Goal: Task Accomplishment & Management: Complete application form

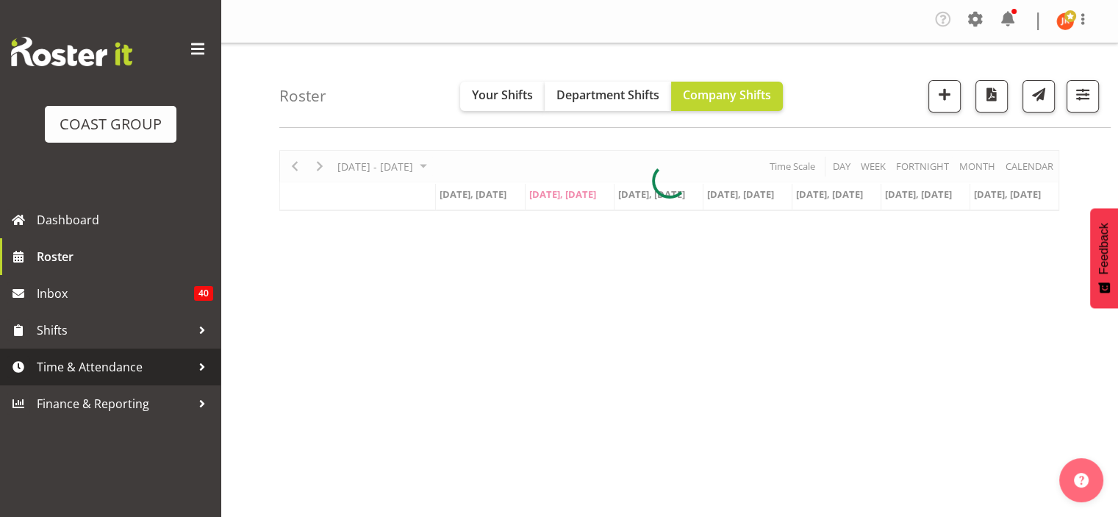
click at [112, 367] on span "Time & Attendance" at bounding box center [114, 367] width 154 height 22
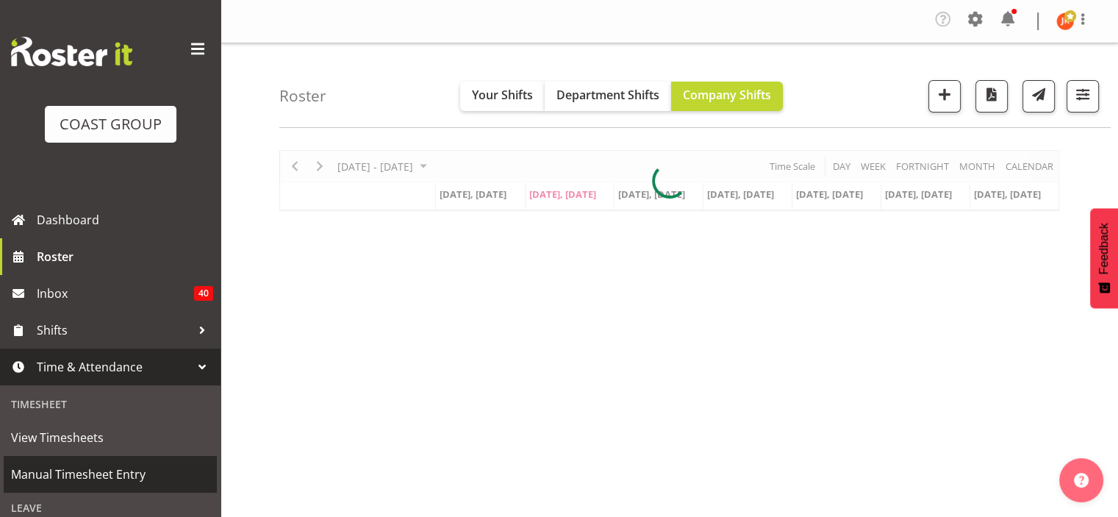
click at [109, 477] on span "Manual Timesheet Entry" at bounding box center [110, 474] width 198 height 22
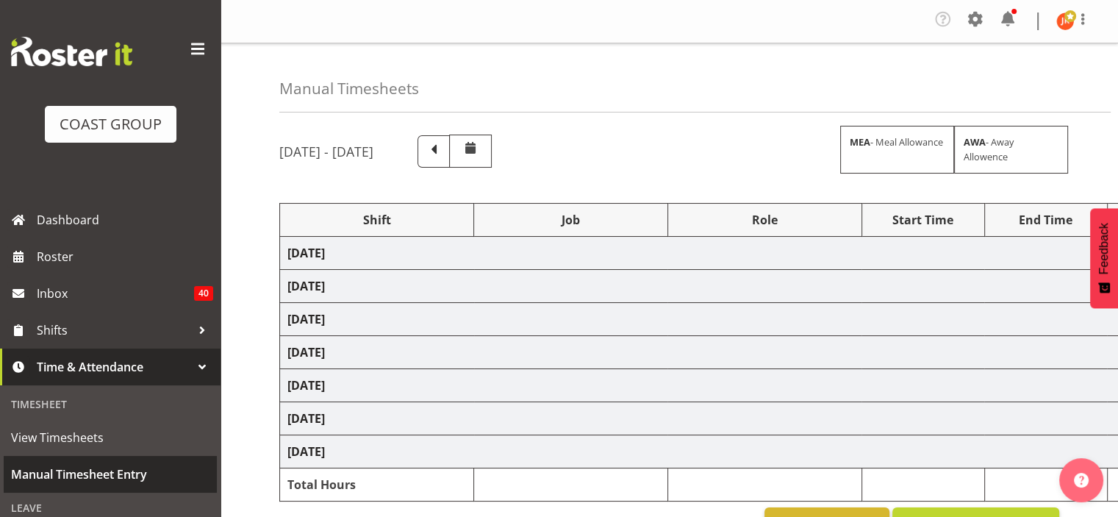
select select "39823"
select select "69"
select select "24997"
select select "9321"
select select "39823"
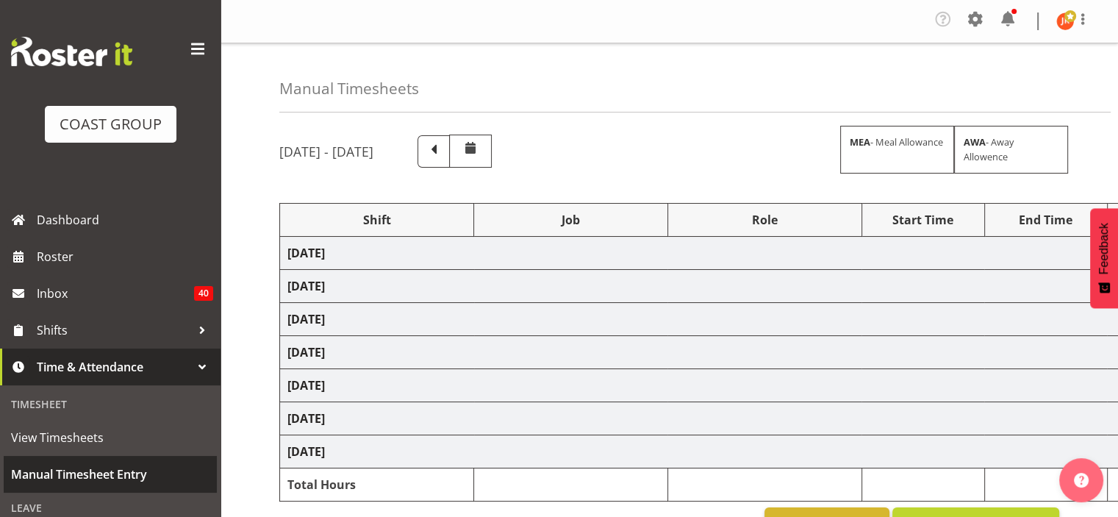
select select "69"
select select "39823"
select select "69"
select select "39823"
select select "69"
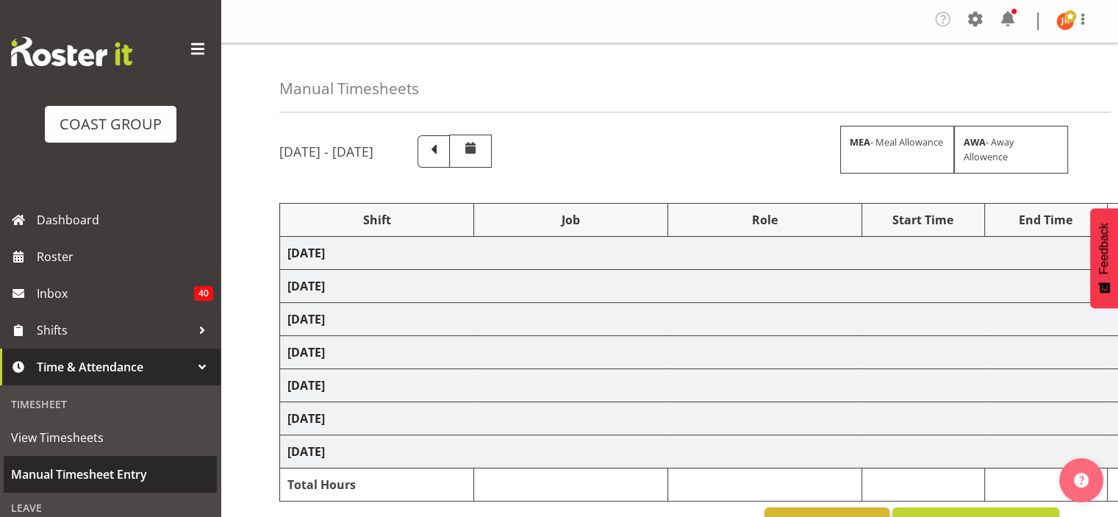
select select "40079"
select select "10496"
select select "39823"
select select "69"
select select "78571"
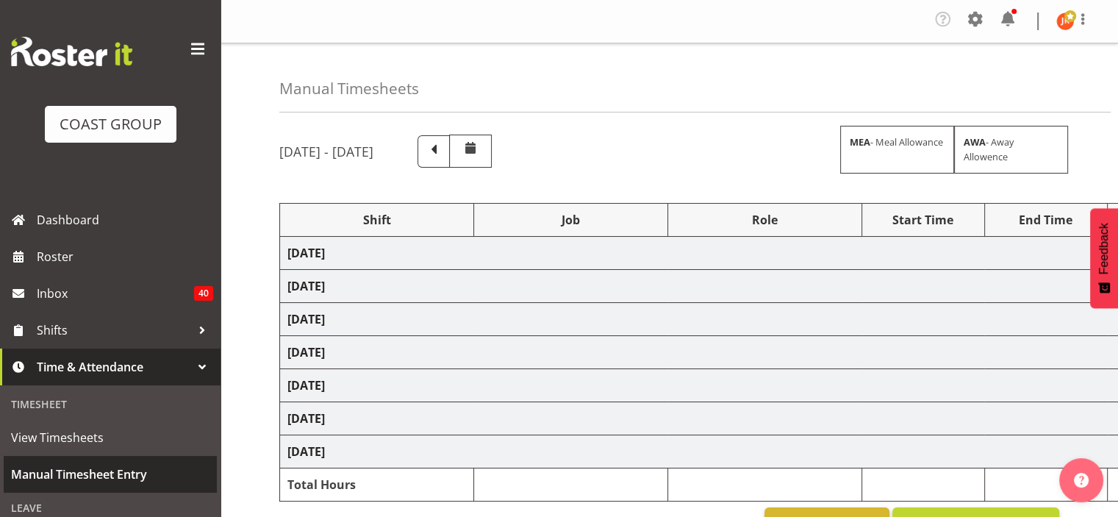
select select "9202"
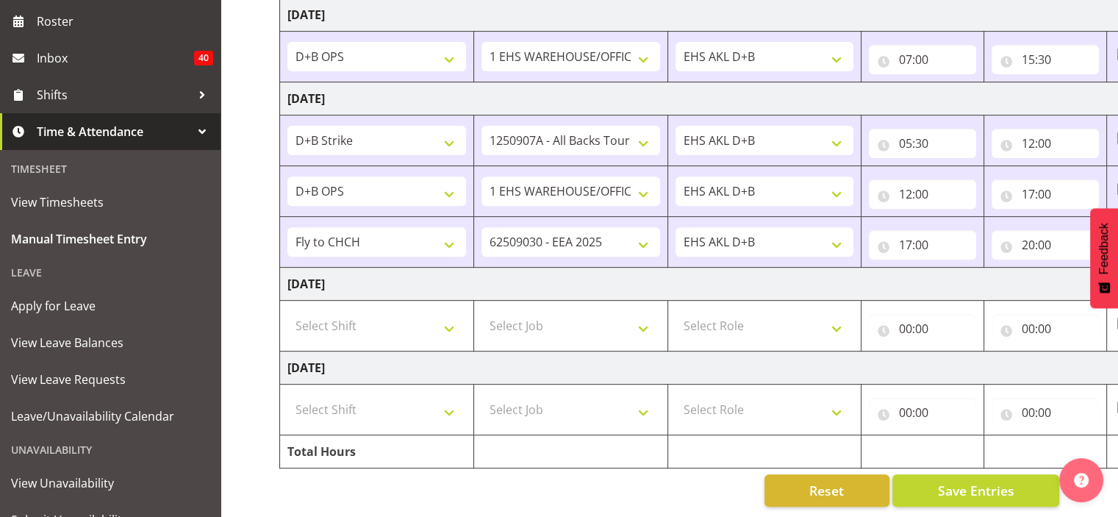
scroll to position [549, 0]
click at [446, 319] on select "Select Shift # Fieldays--[GEOGRAPHIC_DATA]. # Install Hutchwilco Boat Show at […" at bounding box center [376, 324] width 179 height 29
select select "24997"
click at [287, 310] on select "Select Shift # Fieldays--[GEOGRAPHIC_DATA]. # Install Hutchwilco Boat Show at […" at bounding box center [376, 324] width 179 height 29
click at [644, 317] on select "Select Job 1 Carlton Events 1 [PERSON_NAME][GEOGRAPHIC_DATA] 1 [PERSON_NAME][GE…" at bounding box center [570, 324] width 179 height 29
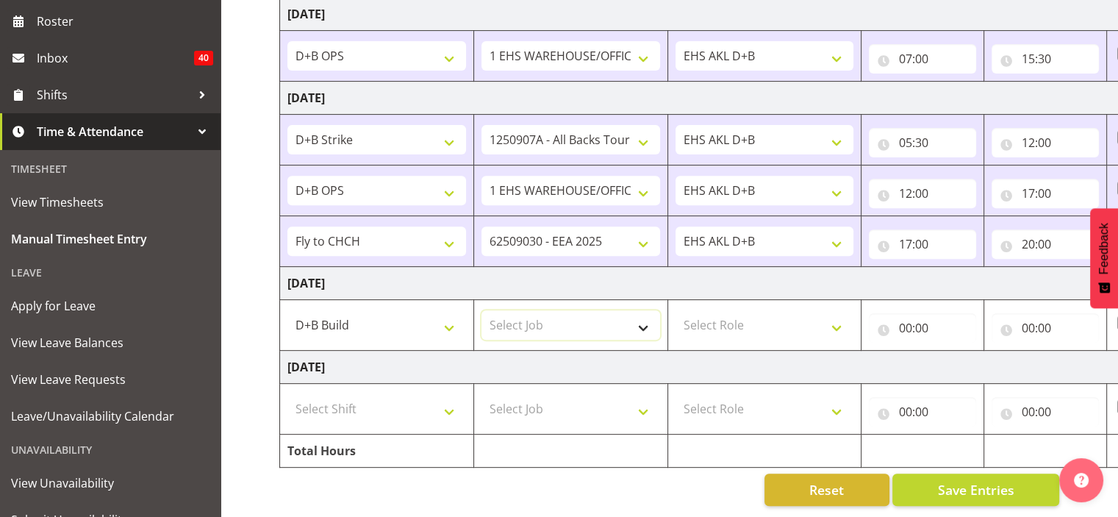
select select "9202"
click at [481, 310] on select "Select Job 1 Carlton Events 1 [PERSON_NAME][GEOGRAPHIC_DATA] 1 [PERSON_NAME][GE…" at bounding box center [570, 324] width 179 height 29
click at [791, 315] on select "Select Role EHS AKL D+B" at bounding box center [764, 324] width 179 height 29
select select "194"
click at [675, 310] on select "Select Role EHS AKL D+B" at bounding box center [764, 324] width 179 height 29
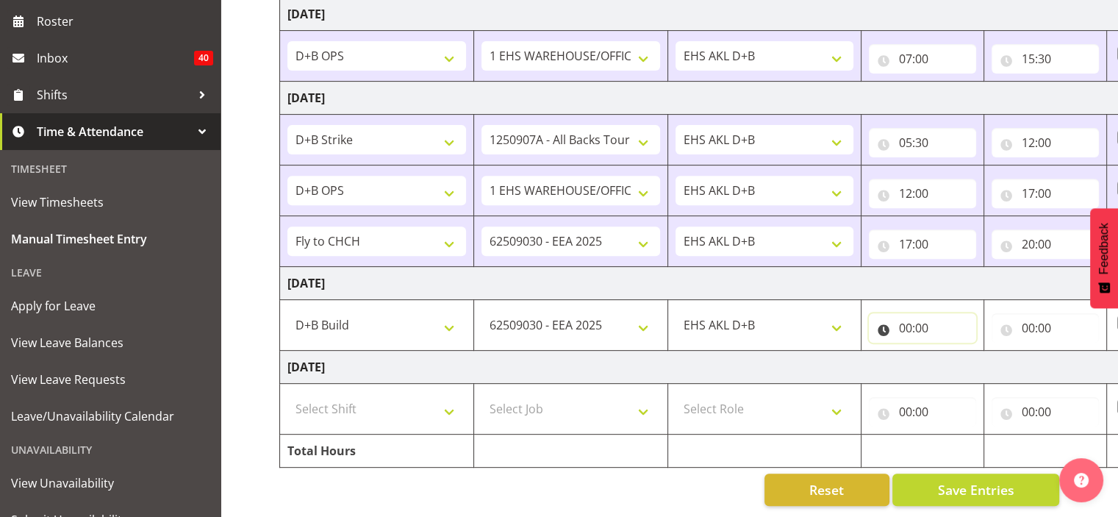
click at [906, 314] on input "00:00" at bounding box center [922, 327] width 107 height 29
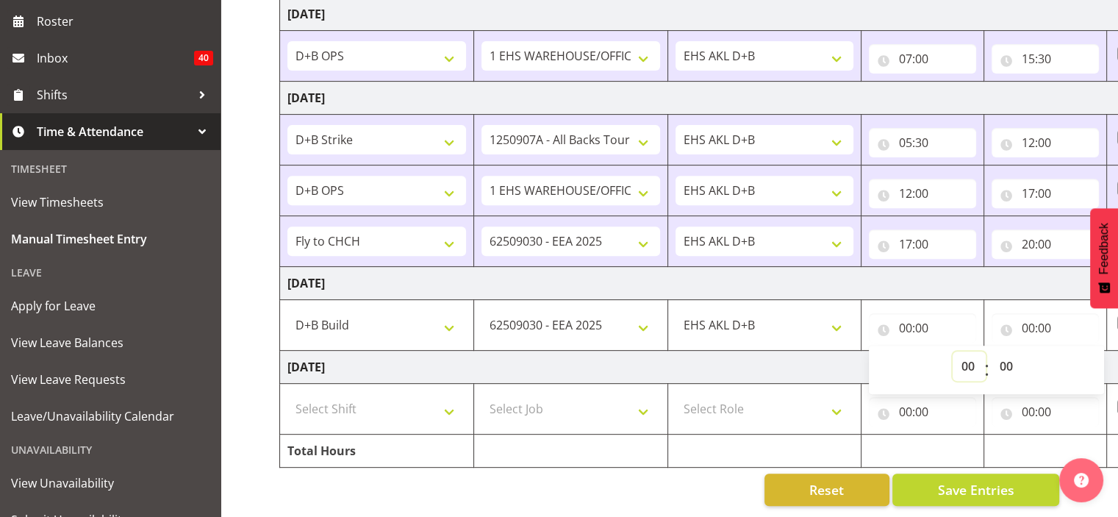
click at [965, 355] on select "00 01 02 03 04 05 06 07 08 09 10 11 12 13 14 15 16 17 18 19 20 21 22 23" at bounding box center [968, 365] width 33 height 29
select select "6"
click at [952, 351] on select "00 01 02 03 04 05 06 07 08 09 10 11 12 13 14 15 16 17 18 19 20 21 22 23" at bounding box center [968, 365] width 33 height 29
type input "06:00"
click at [1030, 317] on input "00:00" at bounding box center [1044, 327] width 107 height 29
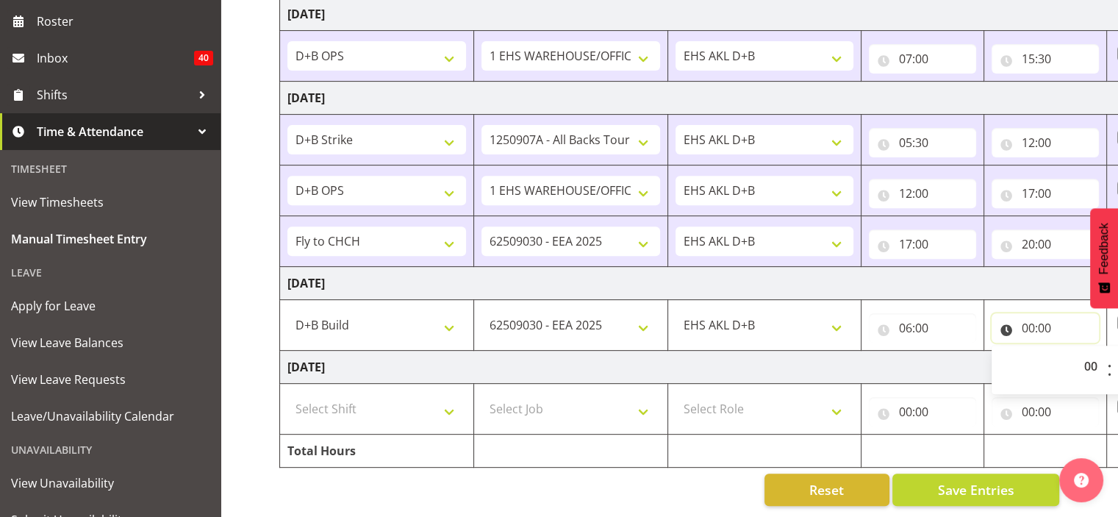
click at [1026, 317] on input "00:00" at bounding box center [1044, 327] width 107 height 29
click at [1029, 318] on input "00:00" at bounding box center [1044, 327] width 107 height 29
click at [1090, 352] on select "00 01 02 03 04 05 06 07 08 09 10 11 12 13 14 15 16 17 18 19 20 21 22 23" at bounding box center [1091, 365] width 33 height 29
select select "18"
click at [1075, 351] on select "00 01 02 03 04 05 06 07 08 09 10 11 12 13 14 15 16 17 18 19 20 21 22 23" at bounding box center [1091, 365] width 33 height 29
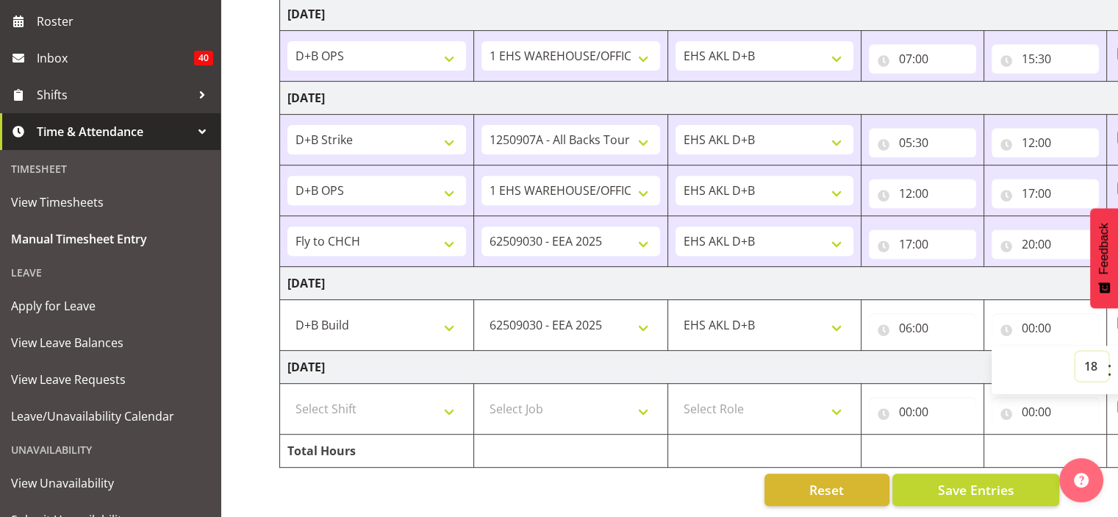
type input "18:00"
click at [945, 356] on td "[DATE]" at bounding box center [794, 367] width 1028 height 33
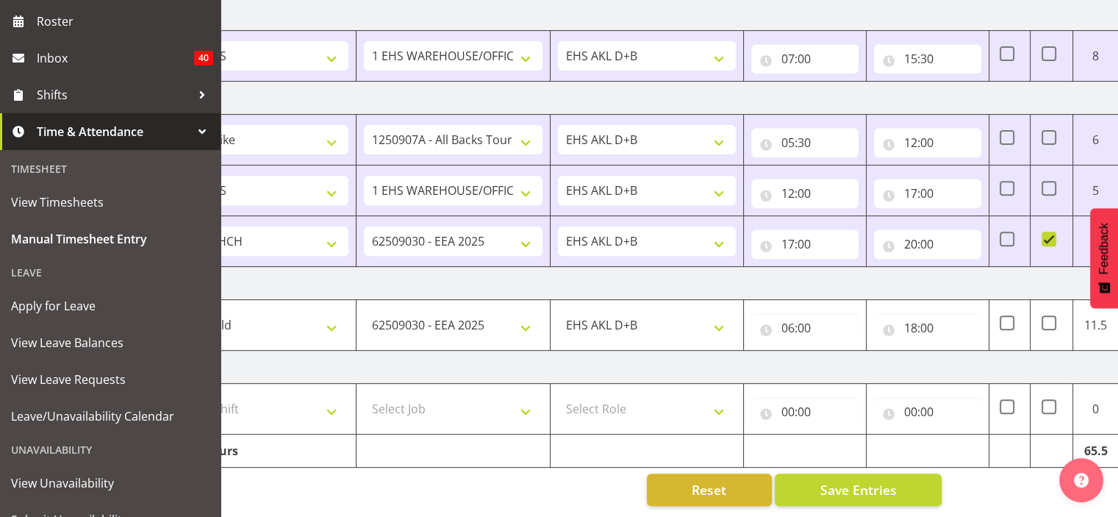
scroll to position [0, 147]
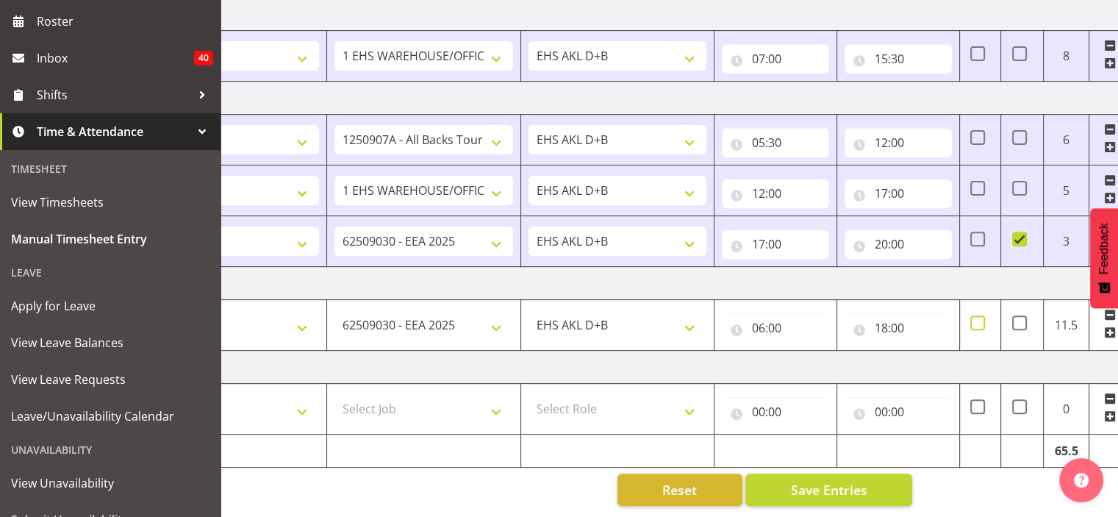
click at [977, 317] on span at bounding box center [977, 322] width 15 height 15
click at [977, 318] on input "checkbox" at bounding box center [975, 323] width 10 height 10
checkbox input "true"
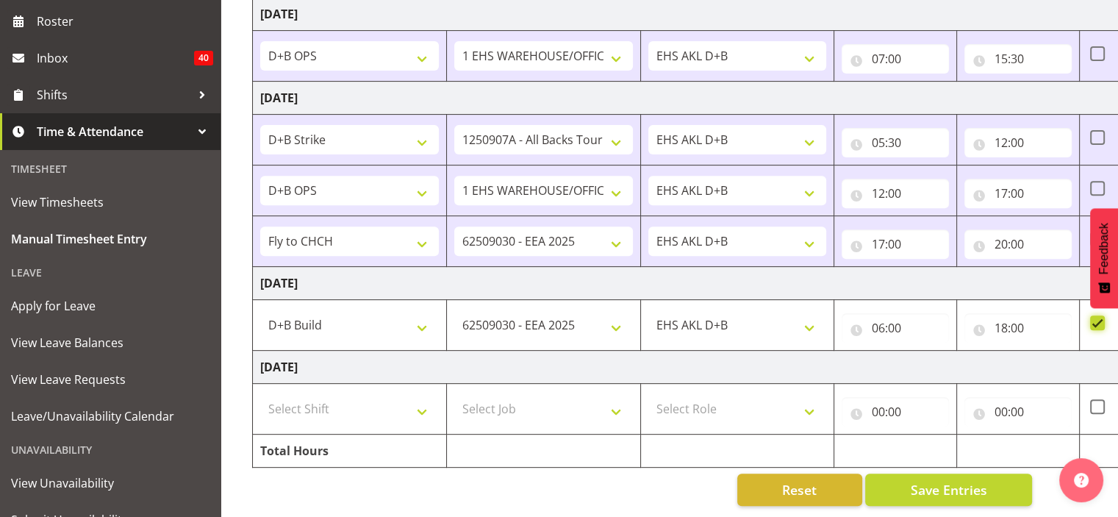
scroll to position [0, 0]
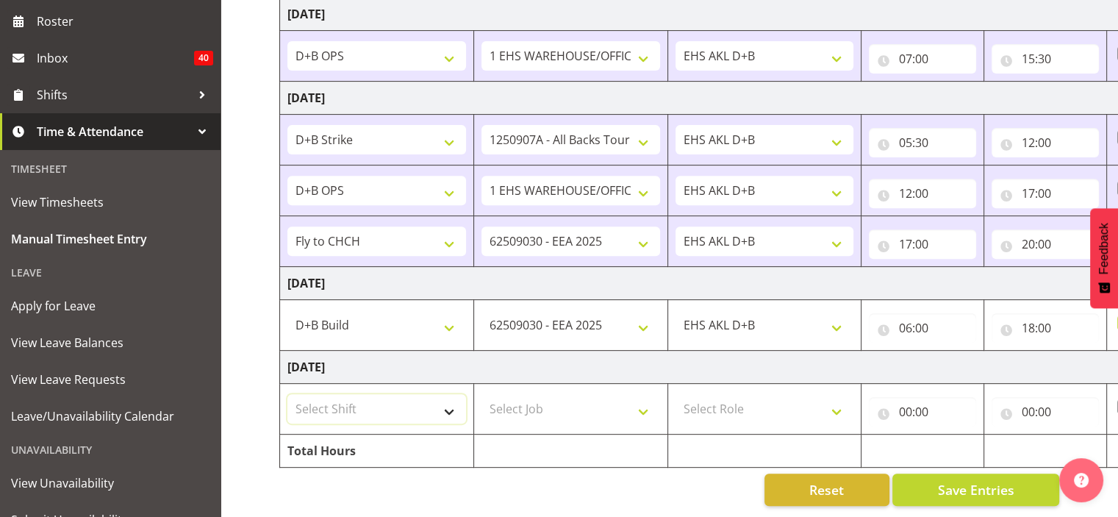
click at [449, 400] on select "Select Shift # Fieldays--[GEOGRAPHIC_DATA]. # Install Hutchwilco Boat Show at […" at bounding box center [376, 408] width 179 height 29
select select "24997"
click at [287, 394] on select "Select Shift # Fieldays--[GEOGRAPHIC_DATA]. # Install Hutchwilco Boat Show at […" at bounding box center [376, 408] width 179 height 29
click at [639, 403] on select "Select Job 1 Carlton Events 1 [PERSON_NAME][GEOGRAPHIC_DATA] 1 [PERSON_NAME][GE…" at bounding box center [570, 408] width 179 height 29
select select "9202"
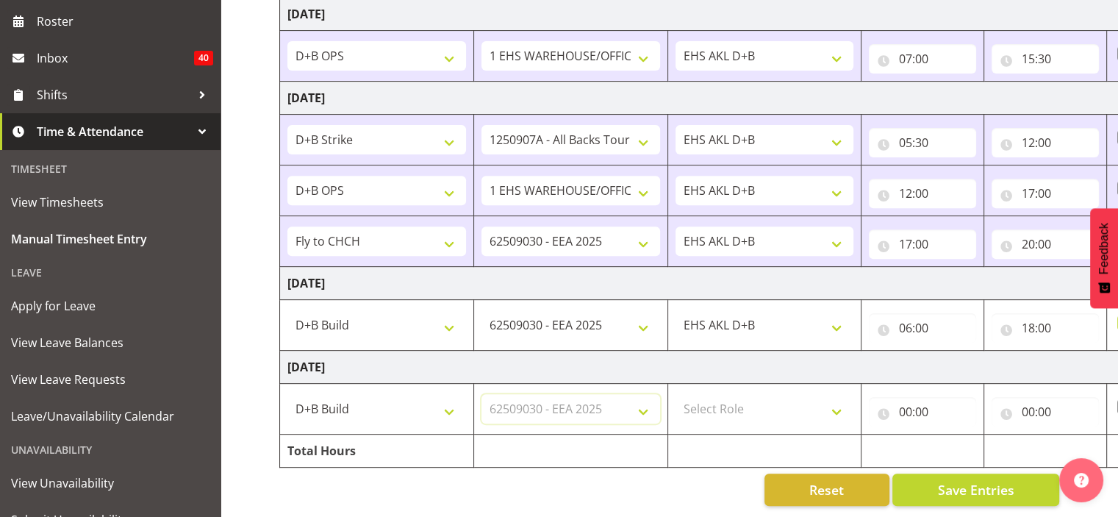
click at [481, 394] on select "Select Job 1 Carlton Events 1 [PERSON_NAME][GEOGRAPHIC_DATA] 1 [PERSON_NAME][GE…" at bounding box center [570, 408] width 179 height 29
click at [773, 403] on select "Select Role EHS AKL D+B" at bounding box center [764, 408] width 179 height 29
select select "194"
click at [675, 394] on select "Select Role EHS AKL D+B" at bounding box center [764, 408] width 179 height 29
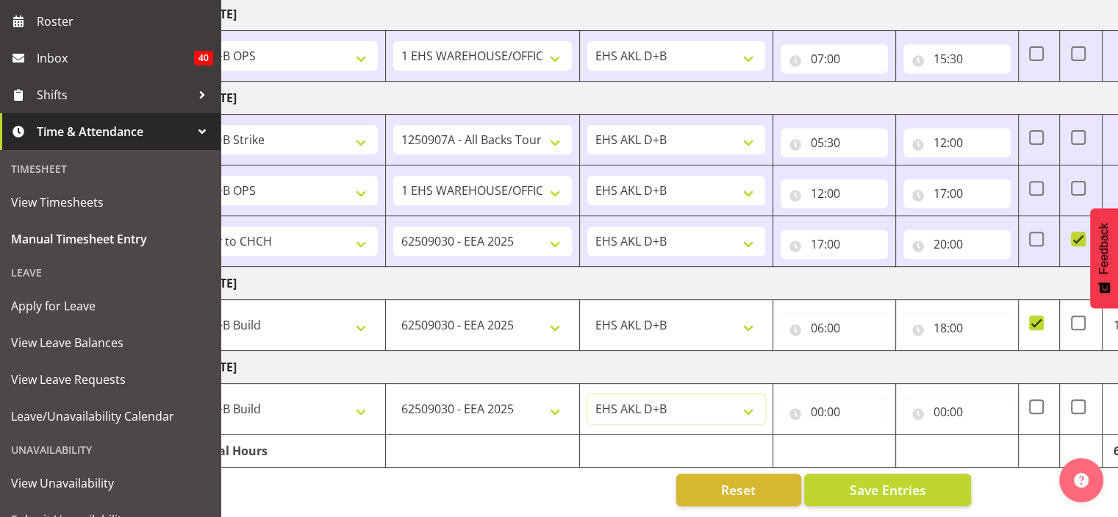
scroll to position [0, 118]
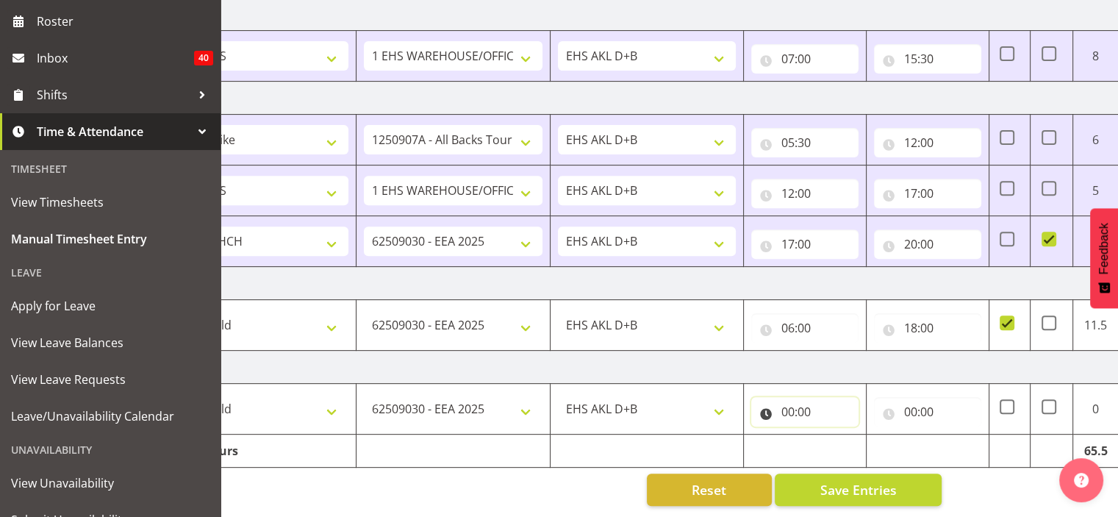
click at [788, 401] on input "00:00" at bounding box center [804, 411] width 107 height 29
click at [854, 440] on select "00 01 02 03 04 05 06 07 08 09 10 11 12 13 14 15 16 17 18 19 20 21 22 23" at bounding box center [851, 449] width 33 height 29
select select "6"
click at [835, 435] on select "00 01 02 03 04 05 06 07 08 09 10 11 12 13 14 15 16 17 18 19 20 21 22 23" at bounding box center [851, 449] width 33 height 29
type input "06:00"
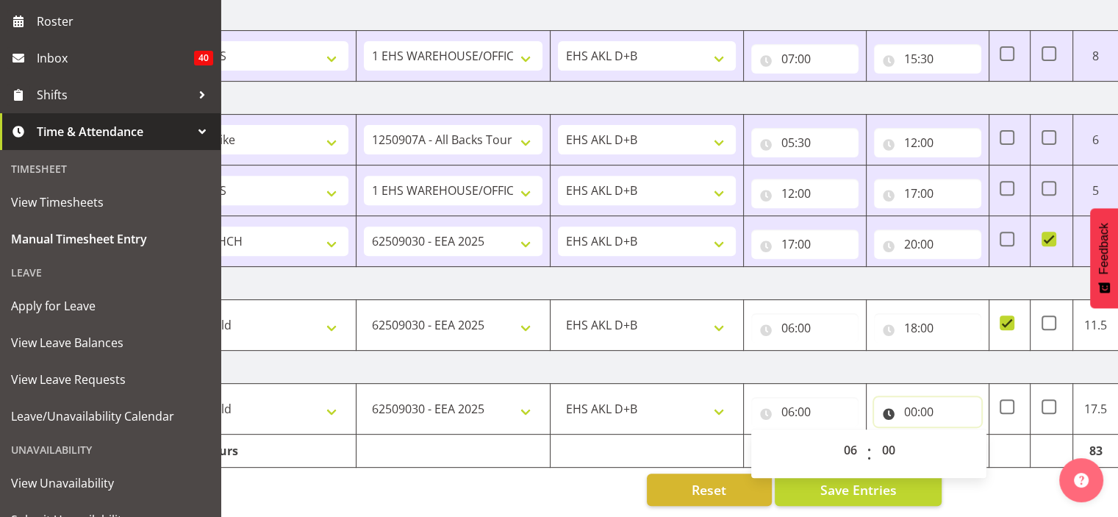
click at [911, 403] on input "00:00" at bounding box center [927, 411] width 107 height 29
click at [973, 445] on select "00 01 02 03 04 05 06 07 08 09 10 11 12 13 14 15 16 17 18 19 20 21 22 23" at bounding box center [973, 449] width 33 height 29
select select "17"
click at [957, 435] on select "00 01 02 03 04 05 06 07 08 09 10 11 12 13 14 15 16 17 18 19 20 21 22 23" at bounding box center [973, 449] width 33 height 29
type input "17:00"
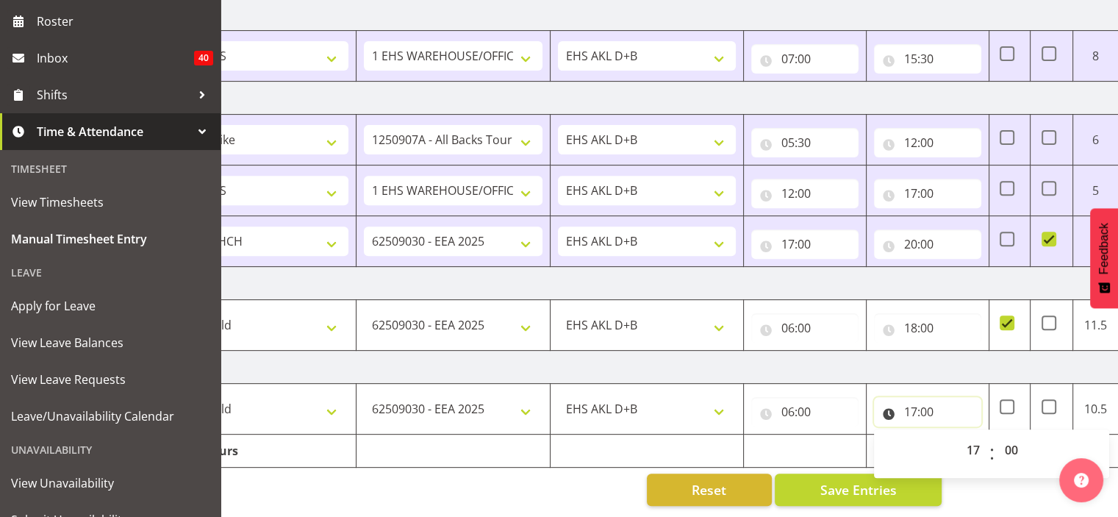
click at [915, 403] on input "17:00" at bounding box center [927, 411] width 107 height 29
click at [973, 435] on select "00 01 02 03 04 05 06 07 08 09 10 11 12 13 14 15 16 17 18 19 20 21 22 23" at bounding box center [973, 449] width 33 height 29
select select "15"
click at [957, 435] on select "00 01 02 03 04 05 06 07 08 09 10 11 12 13 14 15 16 17 18 19 20 21 22 23" at bounding box center [973, 449] width 33 height 29
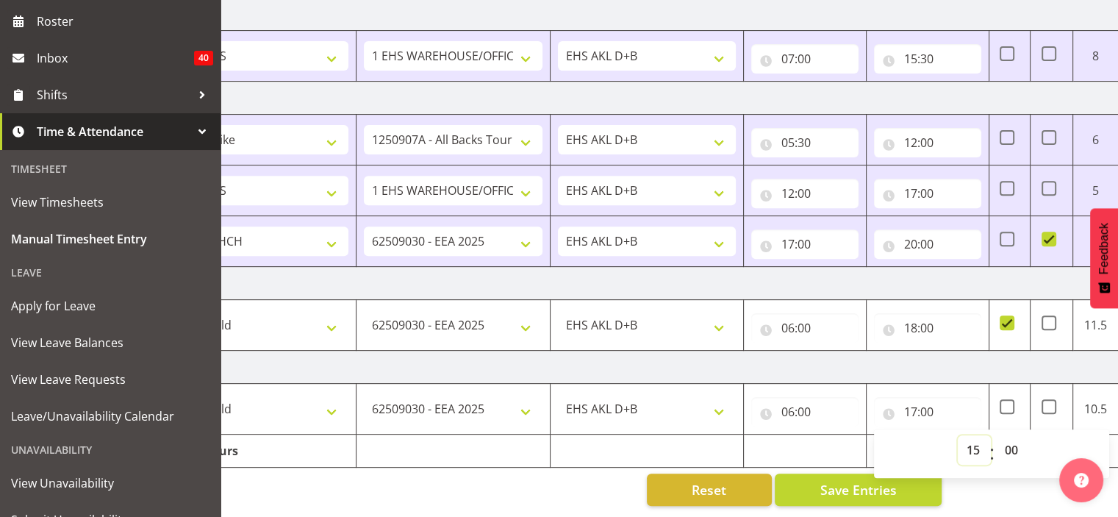
type input "15:00"
click at [1093, 404] on td "8.5" at bounding box center [1096, 409] width 46 height 51
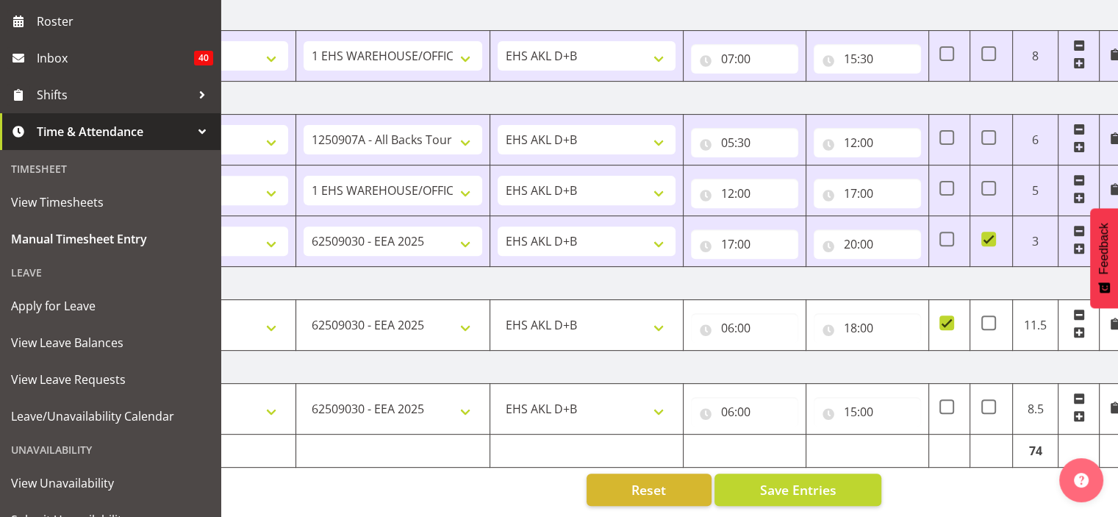
scroll to position [0, 190]
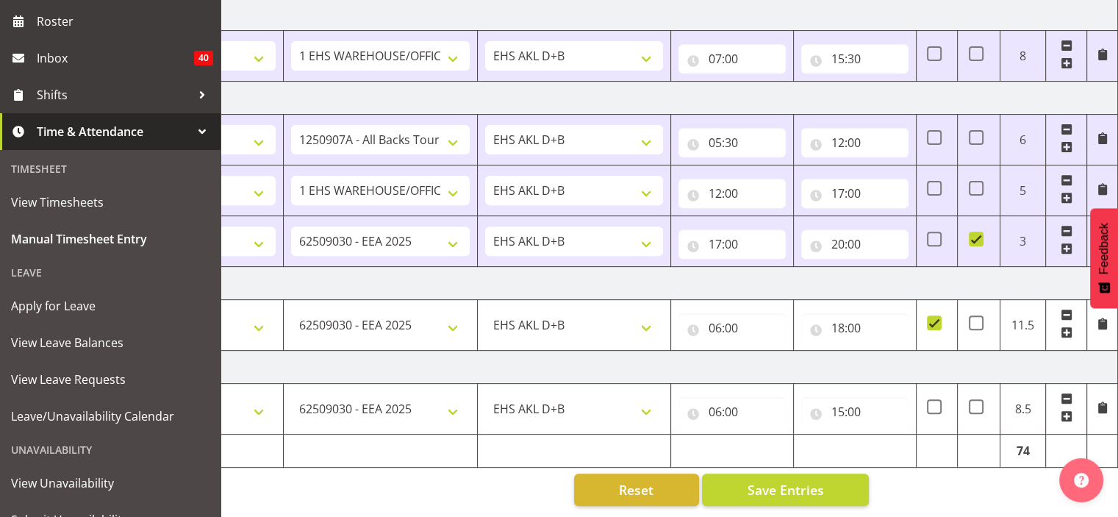
click at [1068, 410] on span at bounding box center [1066, 416] width 12 height 12
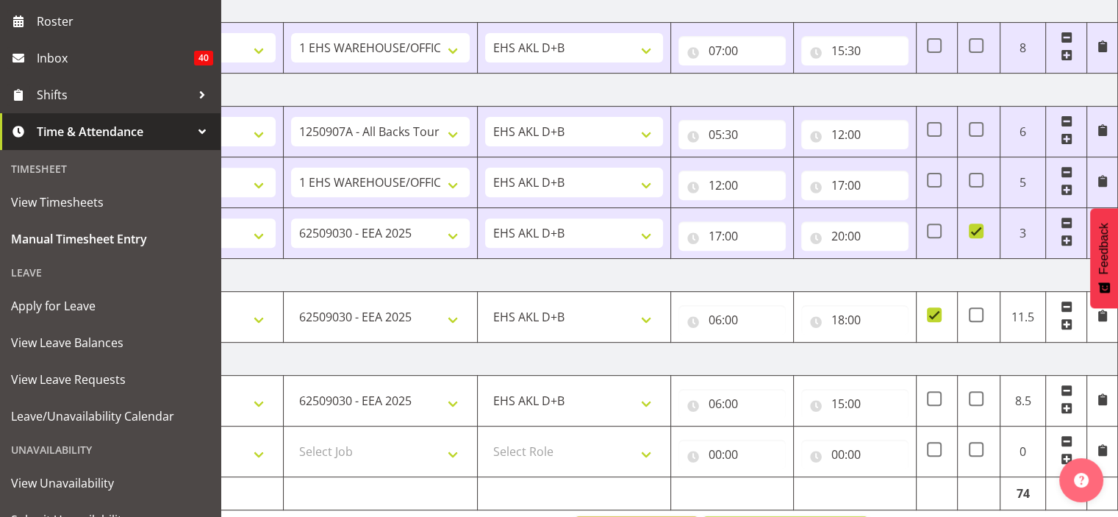
click at [1068, 404] on span at bounding box center [1066, 408] width 12 height 12
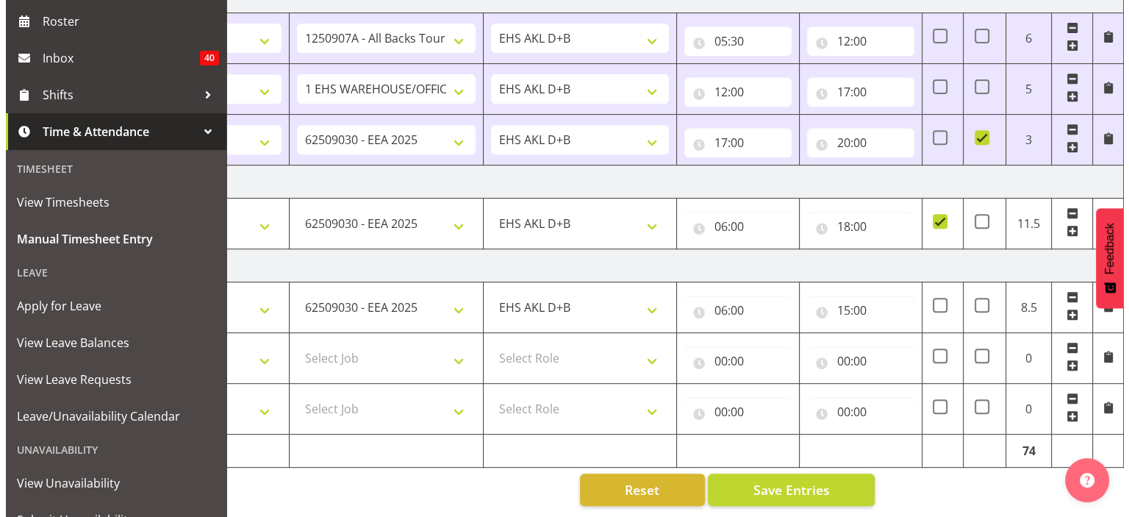
scroll to position [650, 0]
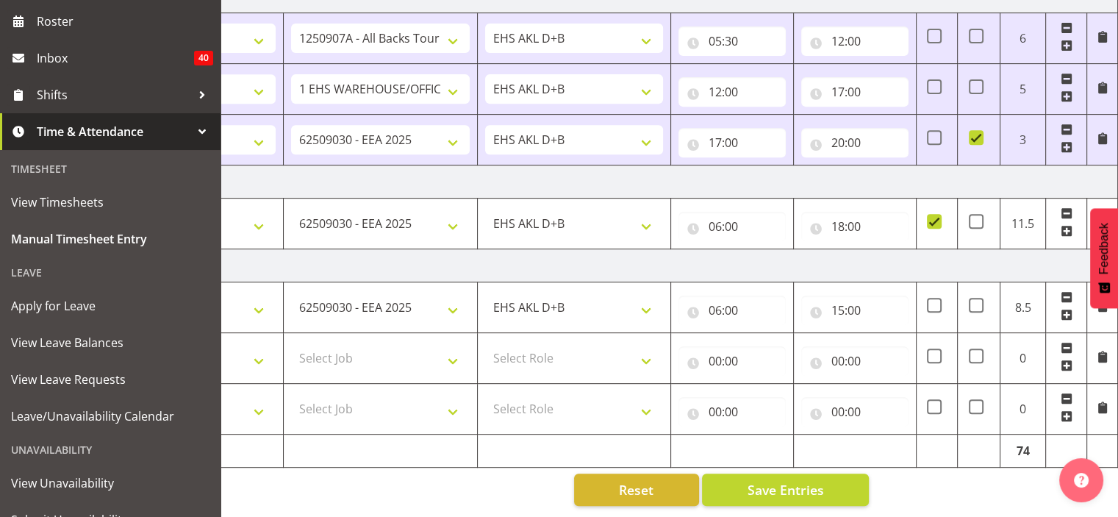
click at [1101, 402] on span at bounding box center [1102, 408] width 12 height 16
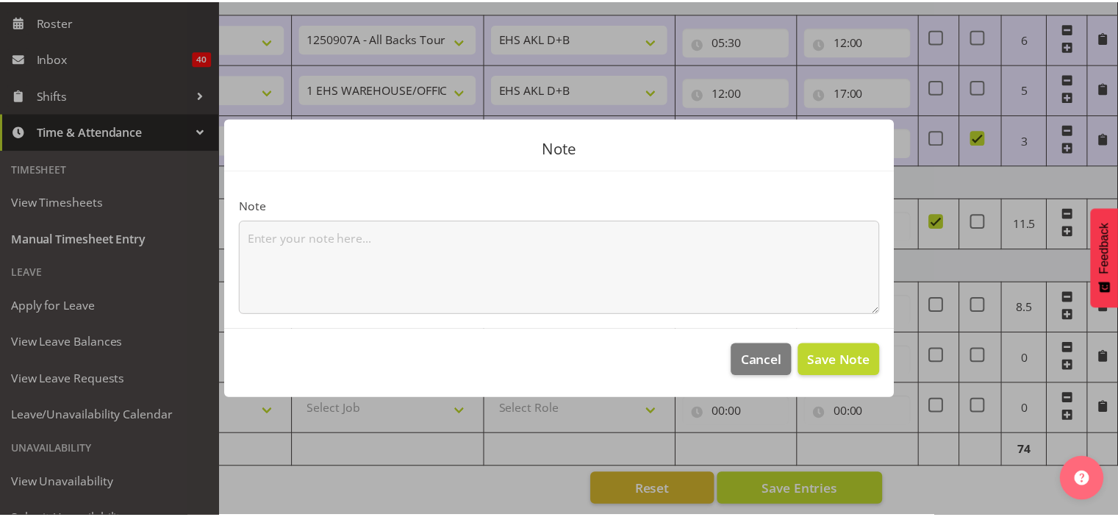
scroll to position [0, 179]
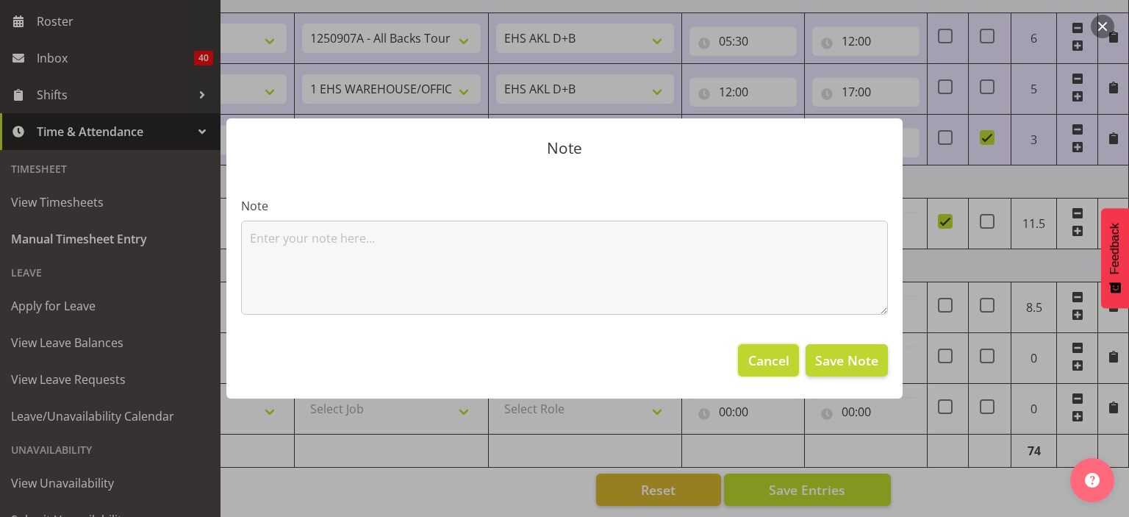
click at [757, 362] on span "Cancel" at bounding box center [768, 360] width 41 height 19
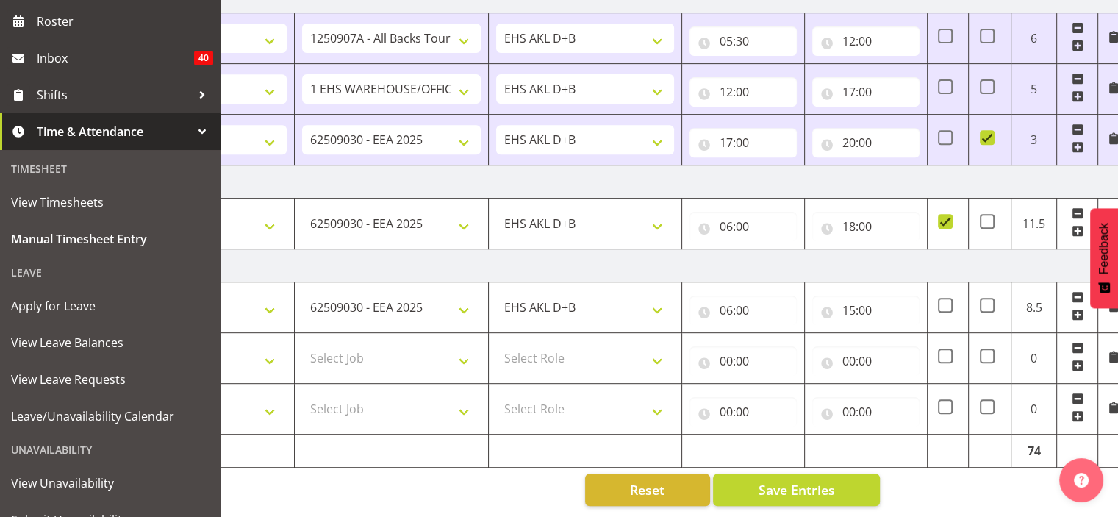
click at [1112, 401] on span at bounding box center [1113, 407] width 12 height 12
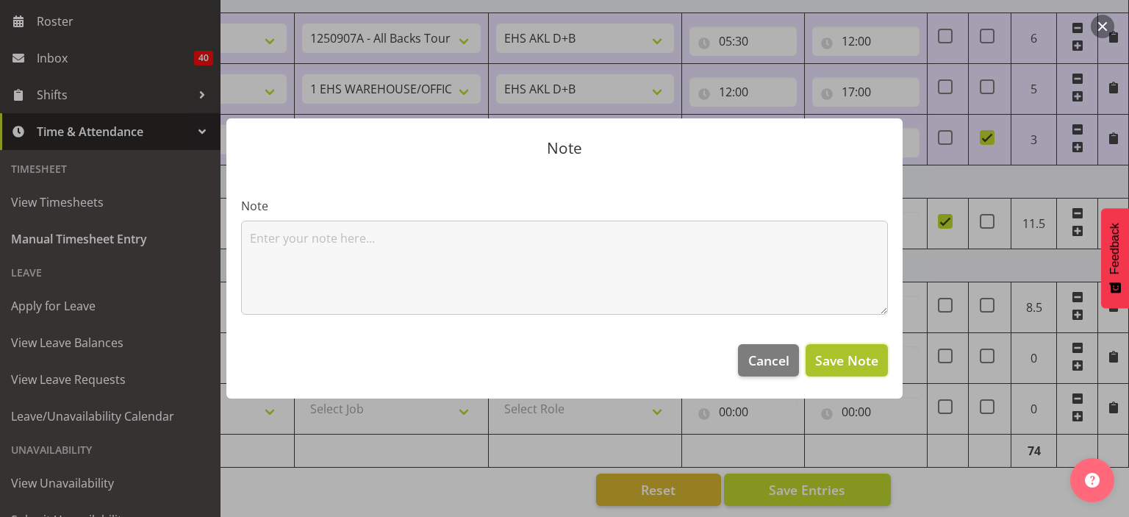
click at [830, 358] on span "Save Note" at bounding box center [846, 360] width 63 height 19
click at [772, 355] on span "Cancel" at bounding box center [768, 360] width 41 height 19
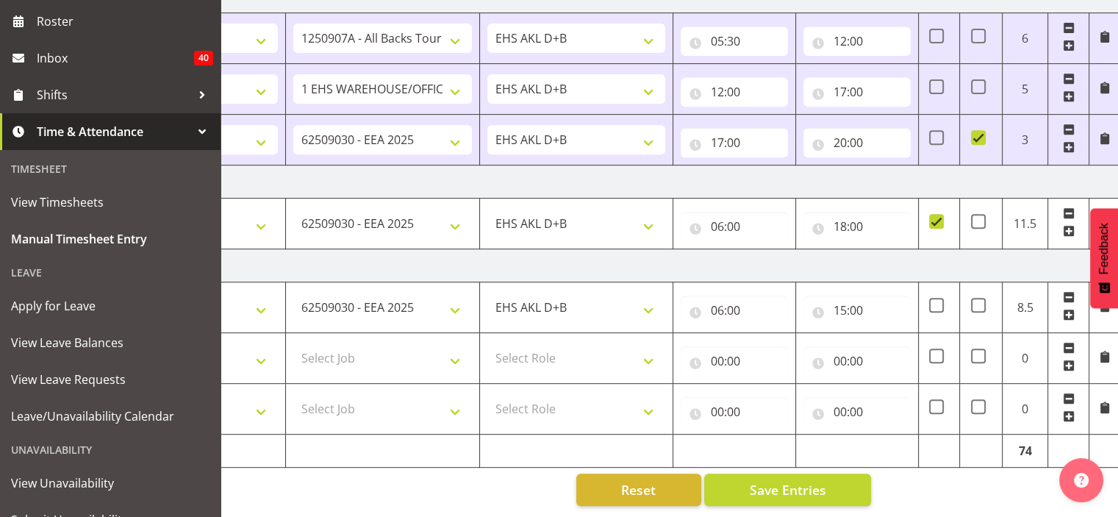
scroll to position [0, 190]
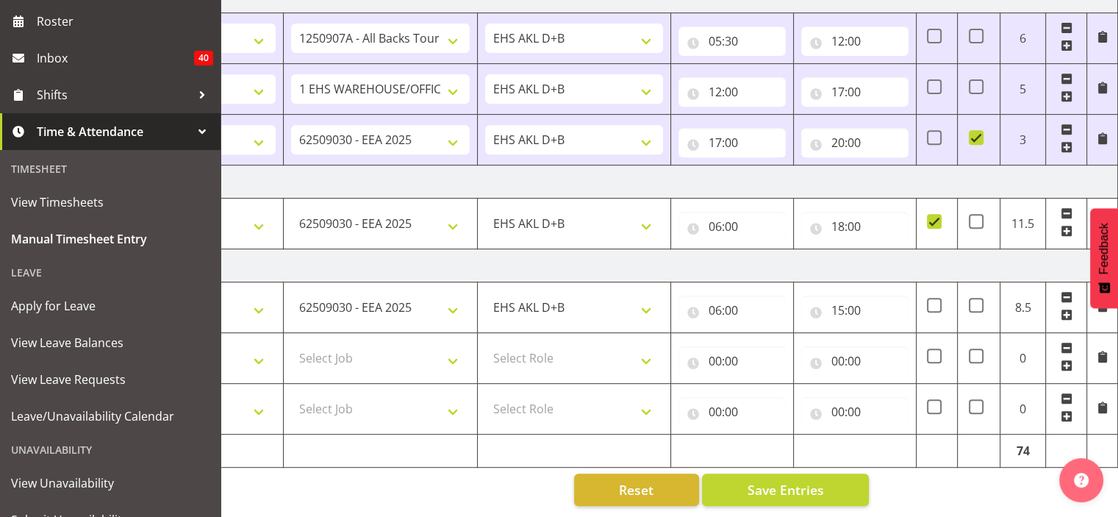
click at [1065, 392] on span at bounding box center [1066, 398] width 12 height 12
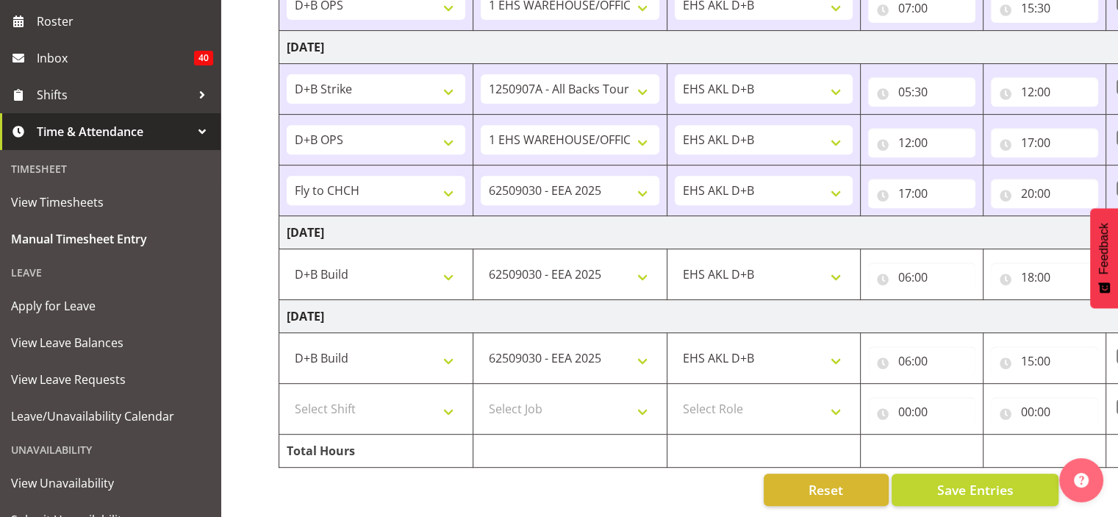
scroll to position [0, 0]
click at [448, 400] on select "Select Shift # Fieldays--[GEOGRAPHIC_DATA]. # Install Hutchwilco Boat Show at […" at bounding box center [376, 408] width 179 height 29
select select "63941"
click at [287, 394] on select "Select Shift # Fieldays--[GEOGRAPHIC_DATA]. # Install Hutchwilco Boat Show at […" at bounding box center [376, 408] width 179 height 29
click at [592, 396] on select "Select Job 1 Carlton Events 1 [PERSON_NAME][GEOGRAPHIC_DATA] 1 [PERSON_NAME][GE…" at bounding box center [570, 408] width 179 height 29
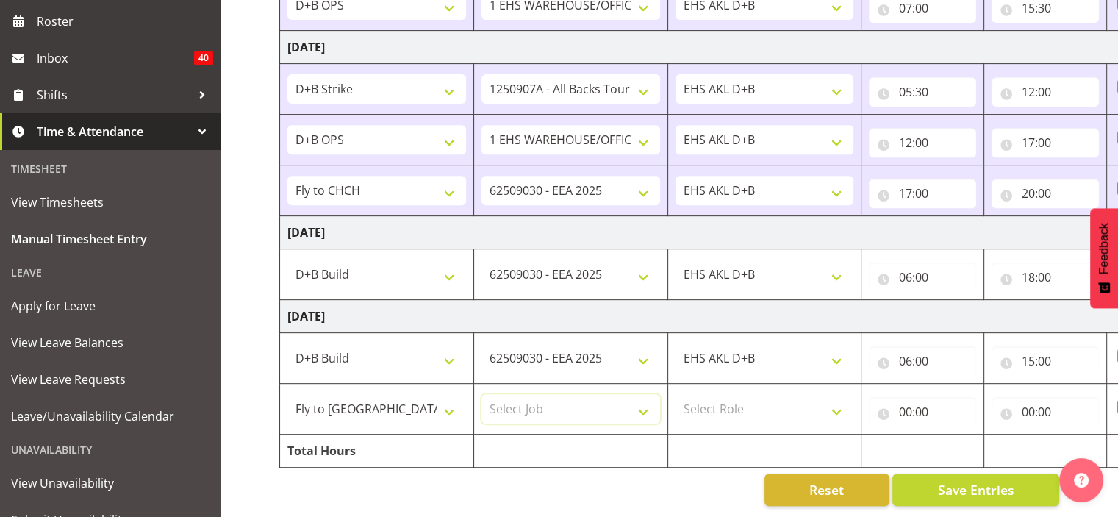
select select "9202"
click at [481, 394] on select "Select Job 1 Carlton Events 1 [PERSON_NAME][GEOGRAPHIC_DATA] 1 [PERSON_NAME][GE…" at bounding box center [570, 408] width 179 height 29
click at [835, 396] on select "Select Role EHS AKL D+B" at bounding box center [764, 408] width 179 height 29
select select "194"
click at [675, 394] on select "Select Role EHS AKL D+B" at bounding box center [764, 408] width 179 height 29
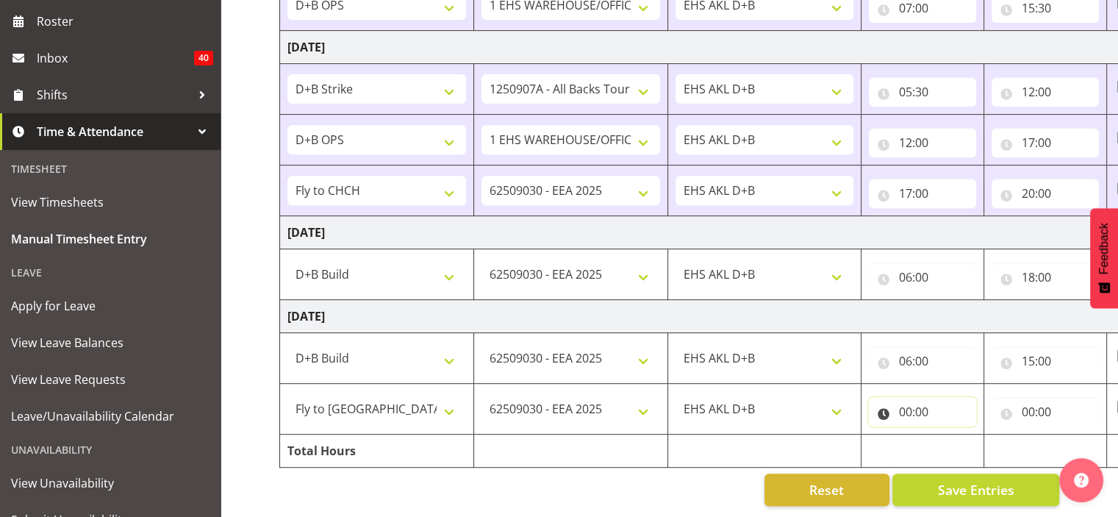
click at [904, 398] on input "00:00" at bounding box center [922, 411] width 107 height 29
click at [965, 437] on select "00 01 02 03 04 05 06 07 08 09 10 11 12 13 14 15 16 17 18 19 20 21 22 23" at bounding box center [968, 449] width 33 height 29
select select "15"
click at [952, 435] on select "00 01 02 03 04 05 06 07 08 09 10 11 12 13 14 15 16 17 18 19 20 21 22 23" at bounding box center [968, 449] width 33 height 29
type input "15:00"
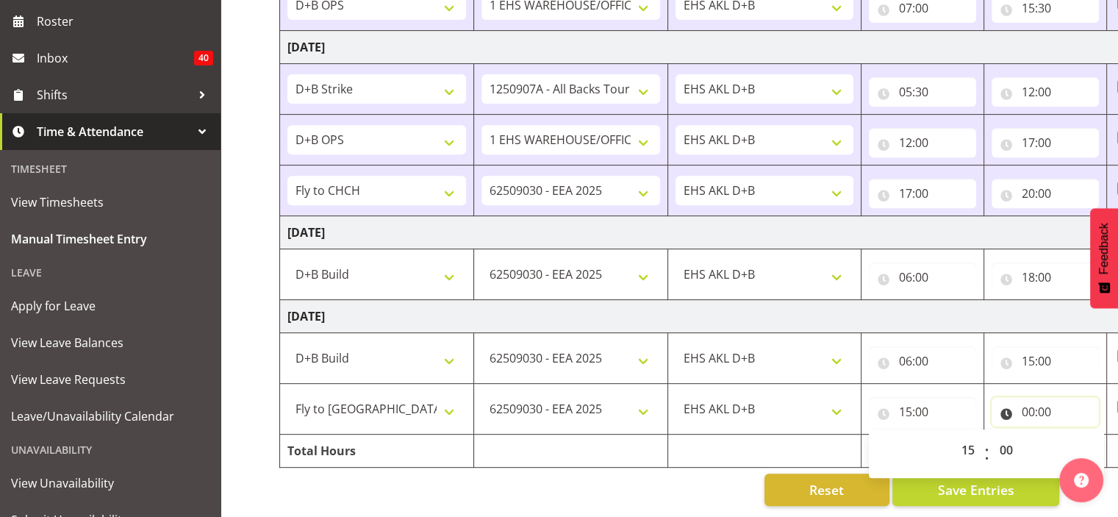
click at [1025, 400] on input "00:00" at bounding box center [1044, 411] width 107 height 29
click at [1090, 436] on select "00 01 02 03 04 05 06 07 08 09 10 11 12 13 14 15 16 17 18 19 20 21 22 23" at bounding box center [1091, 449] width 33 height 29
select select "17"
click at [1075, 435] on select "00 01 02 03 04 05 06 07 08 09 10 11 12 13 14 15 16 17 18 19 20 21 22 23" at bounding box center [1091, 449] width 33 height 29
type input "17:00"
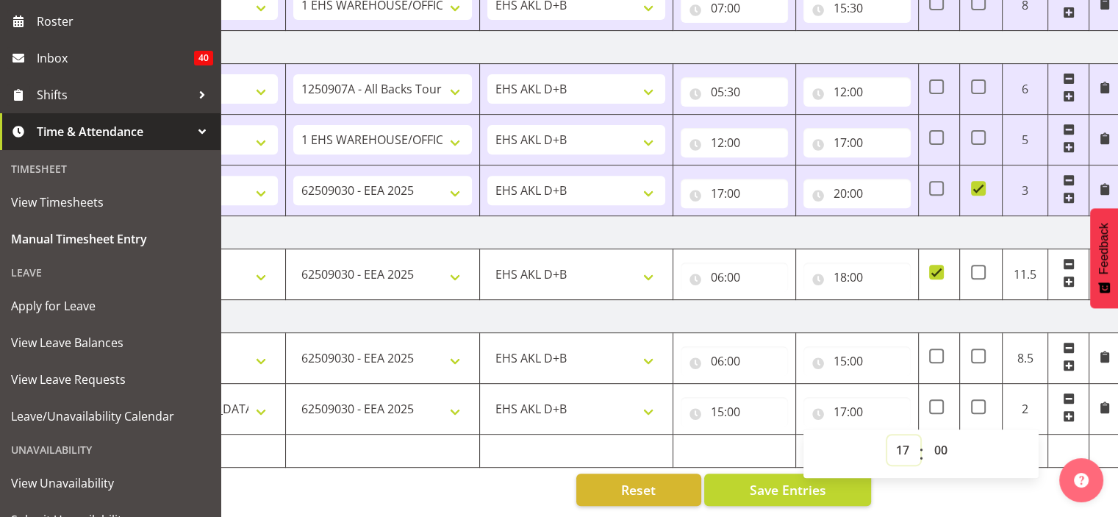
scroll to position [0, 190]
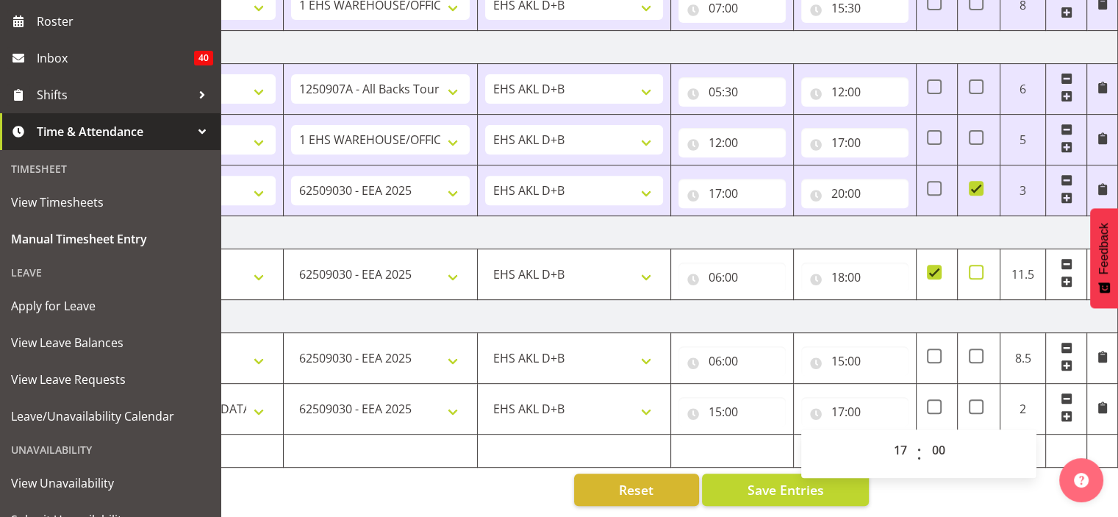
click at [974, 265] on span at bounding box center [975, 272] width 15 height 15
click at [974, 267] on input "checkbox" at bounding box center [973, 272] width 10 height 10
click at [974, 265] on span at bounding box center [975, 272] width 15 height 15
click at [974, 267] on input "checkbox" at bounding box center [973, 272] width 10 height 10
click at [976, 265] on span at bounding box center [975, 272] width 15 height 15
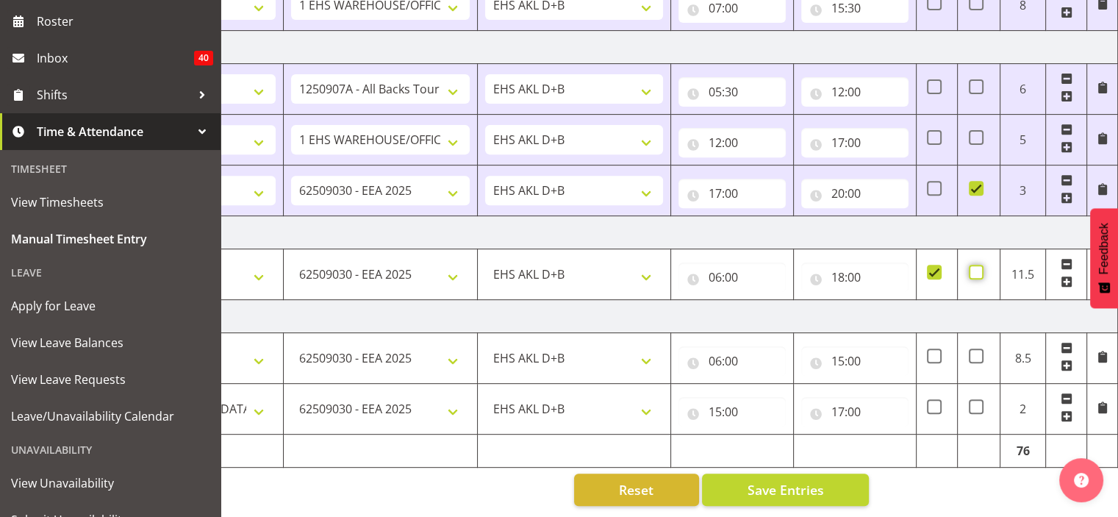
click at [976, 267] on input "checkbox" at bounding box center [973, 272] width 10 height 10
checkbox input "true"
click at [934, 265] on span at bounding box center [934, 272] width 15 height 15
click at [934, 267] on input "checkbox" at bounding box center [932, 272] width 10 height 10
checkbox input "false"
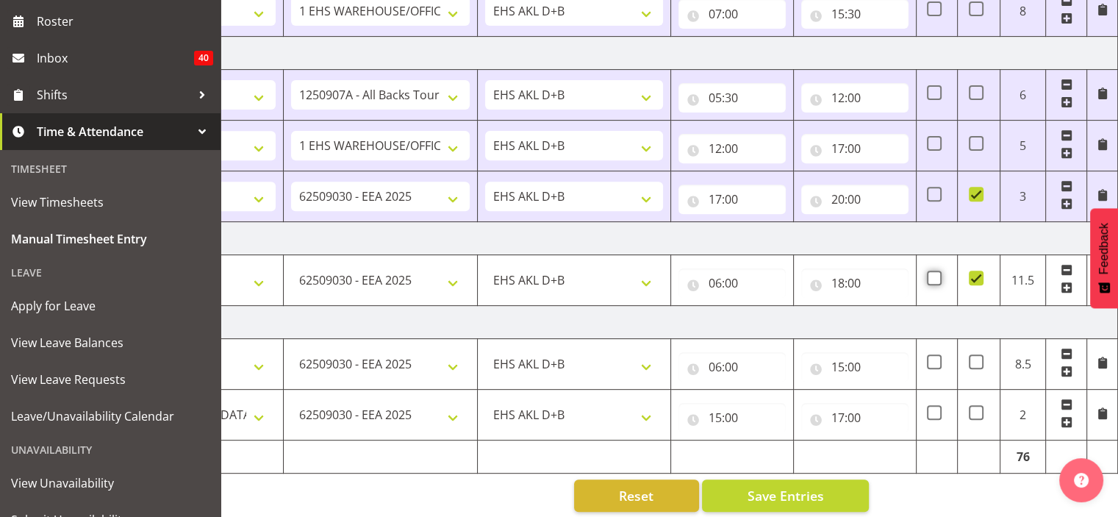
scroll to position [600, 0]
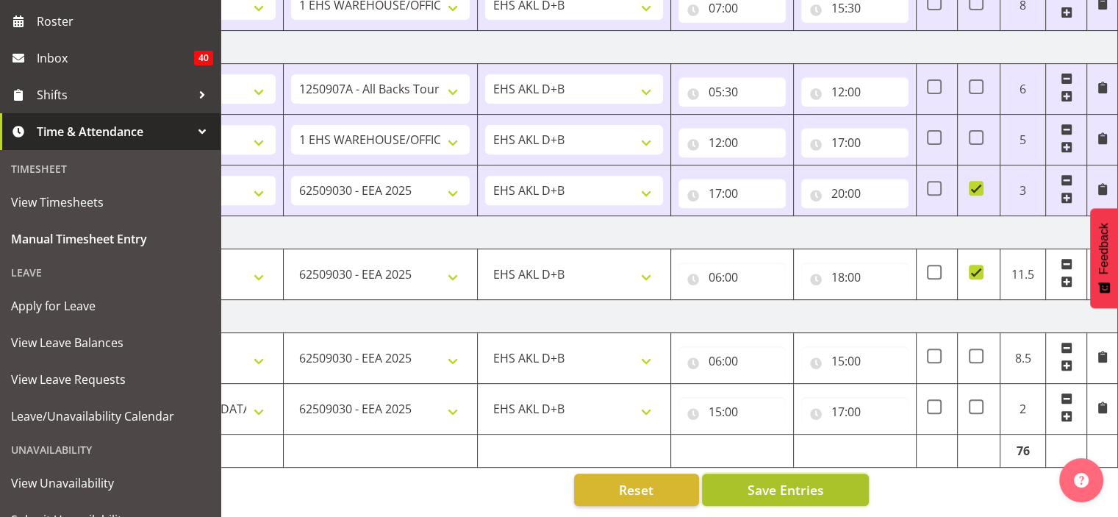
click at [808, 473] on button "Save Entries" at bounding box center [785, 489] width 167 height 32
